Goal: Task Accomplishment & Management: Manage account settings

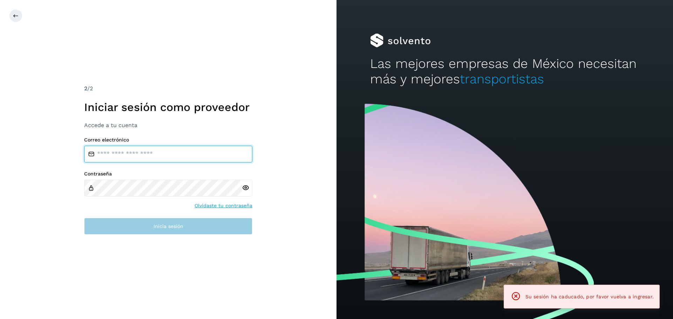
type input "**********"
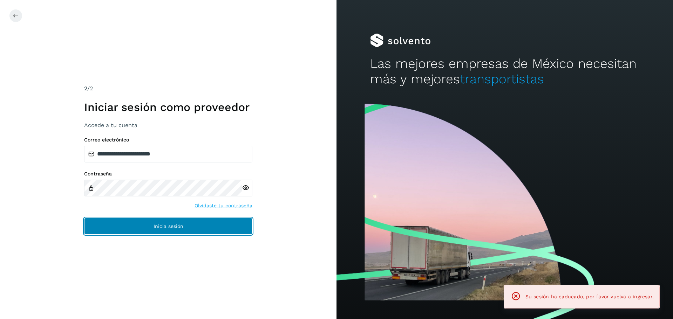
click at [169, 229] on button "Inicia sesión" at bounding box center [168, 226] width 168 height 17
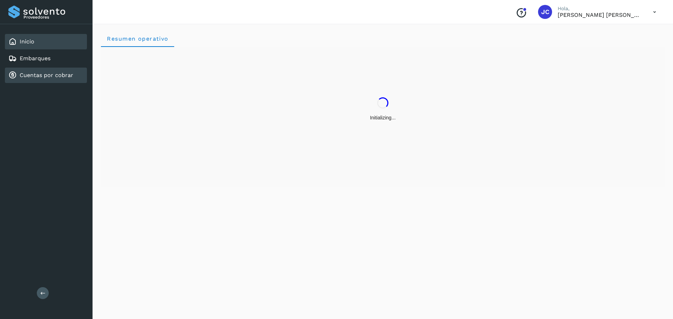
click at [22, 74] on link "Cuentas por cobrar" at bounding box center [47, 75] width 54 height 7
